Goal: Transaction & Acquisition: Purchase product/service

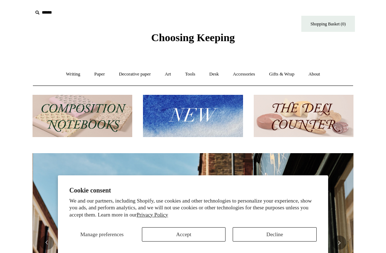
click at [168, 76] on link "Art +" at bounding box center [167, 74] width 19 height 19
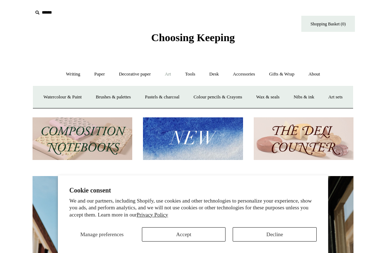
click at [270, 233] on button "Decline" at bounding box center [275, 234] width 84 height 14
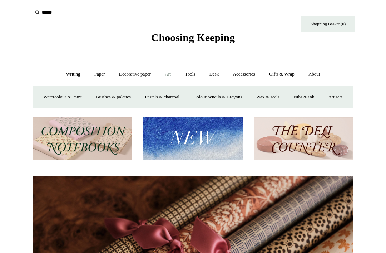
scroll to position [0, 642]
click at [322, 106] on link "Art sets" at bounding box center [335, 97] width 27 height 19
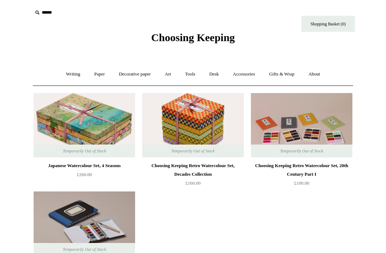
click at [170, 76] on link "Art +" at bounding box center [167, 74] width 19 height 19
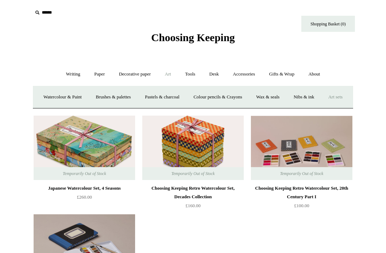
click at [65, 100] on link "Watercolour & Paint" at bounding box center [62, 97] width 51 height 19
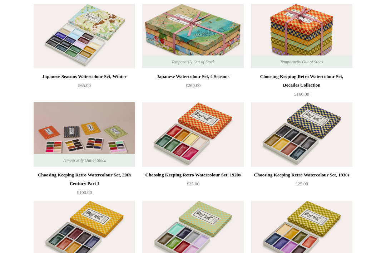
scroll to position [187, 0]
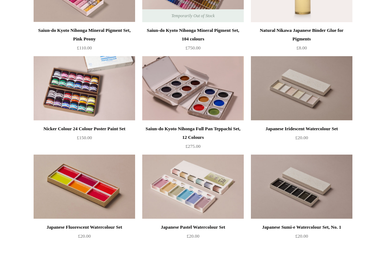
scroll to position [822, 0]
